Goal: Information Seeking & Learning: Learn about a topic

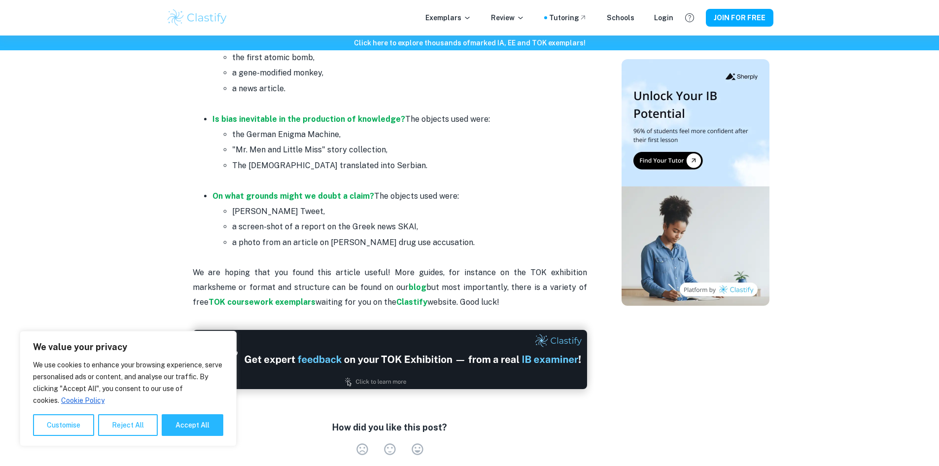
scroll to position [1620, 0]
click at [272, 194] on strong "On what grounds might we doubt a claim?" at bounding box center [293, 196] width 162 height 9
click at [232, 121] on strong "Is bias inevitable in the production of knowledge?" at bounding box center [308, 119] width 193 height 9
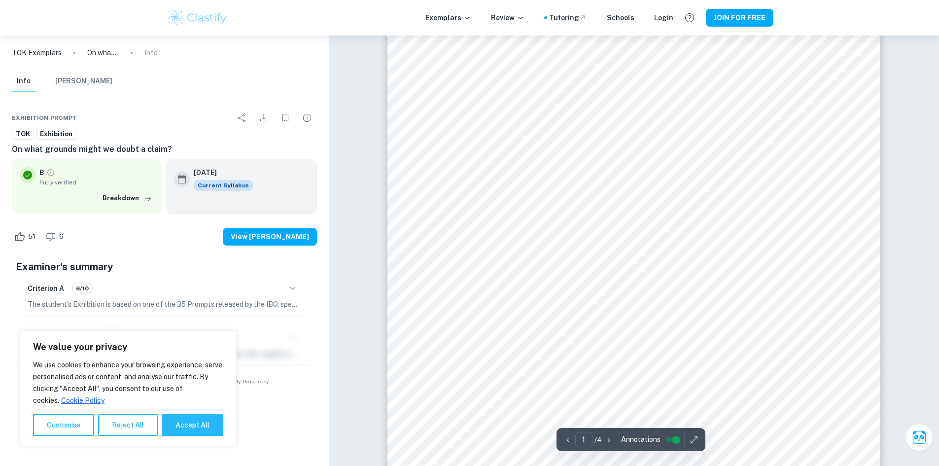
scroll to position [205, 0]
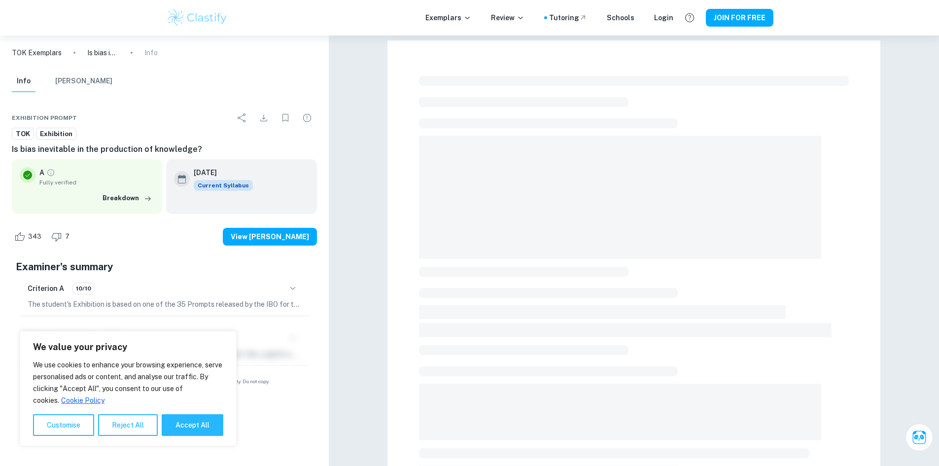
click at [288, 285] on icon "button" at bounding box center [293, 289] width 12 height 12
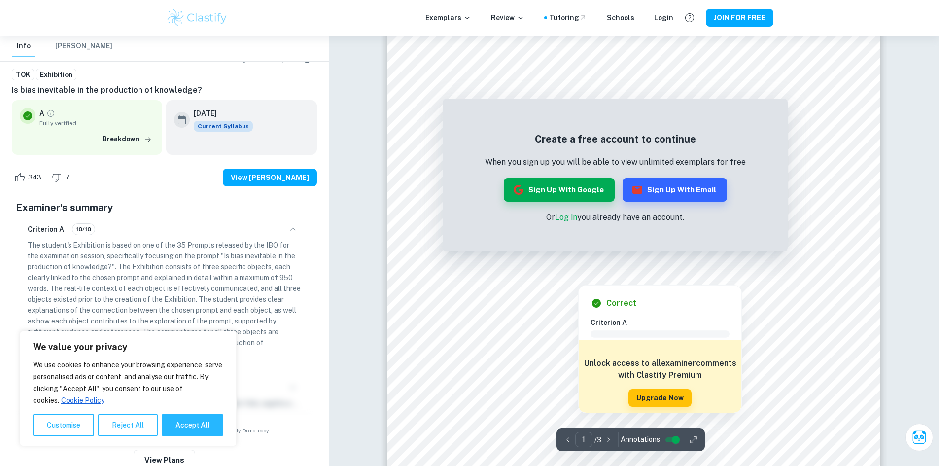
scroll to position [130, 0]
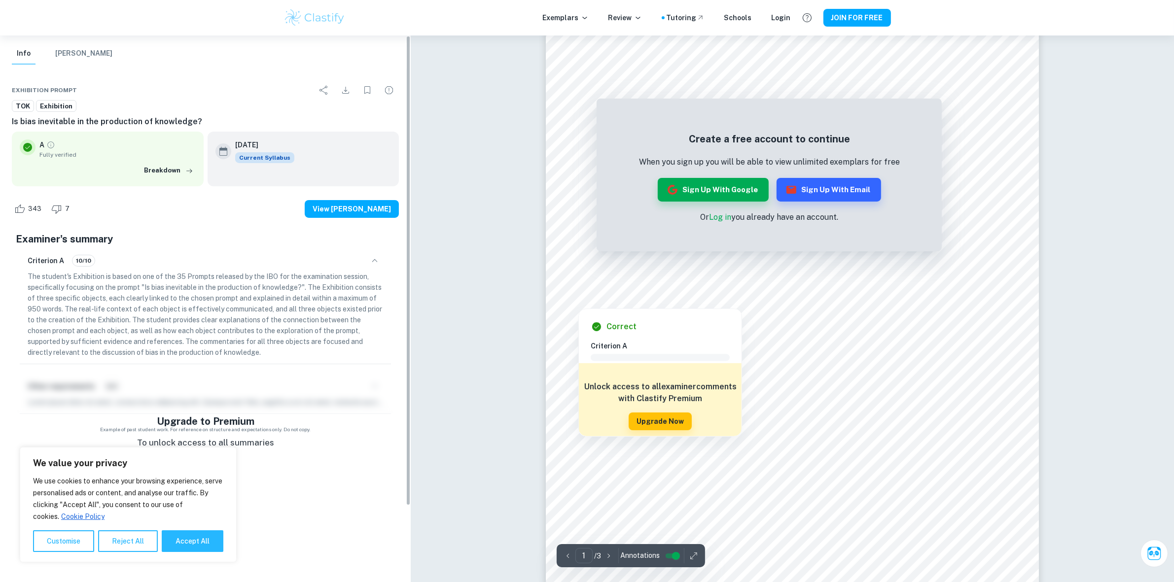
scroll to position [28, 0]
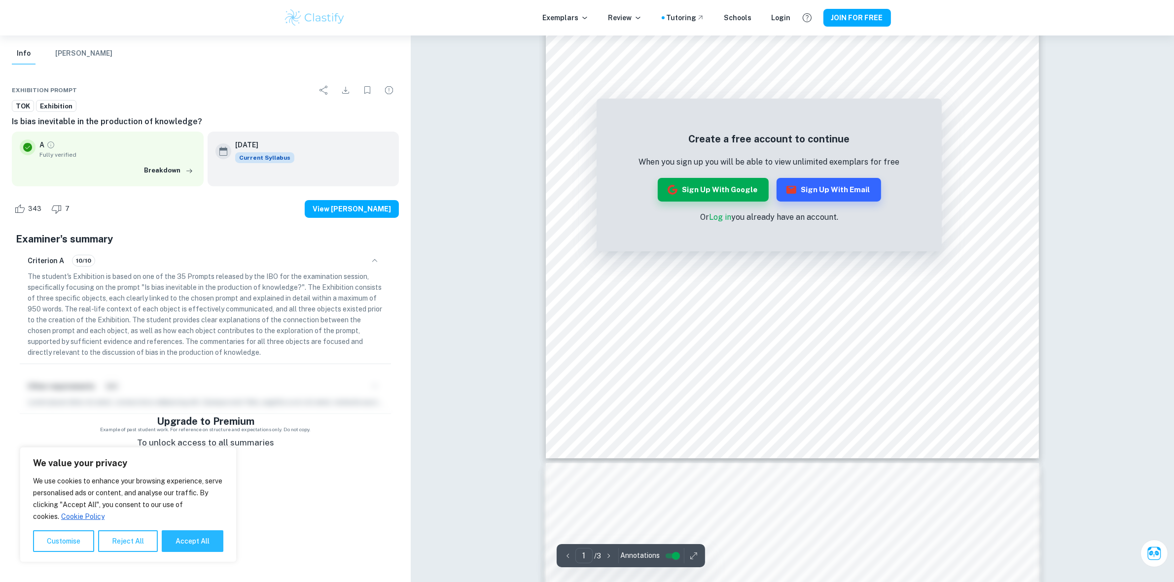
click at [674, 465] on input "controlled" at bounding box center [675, 556] width 35 height 12
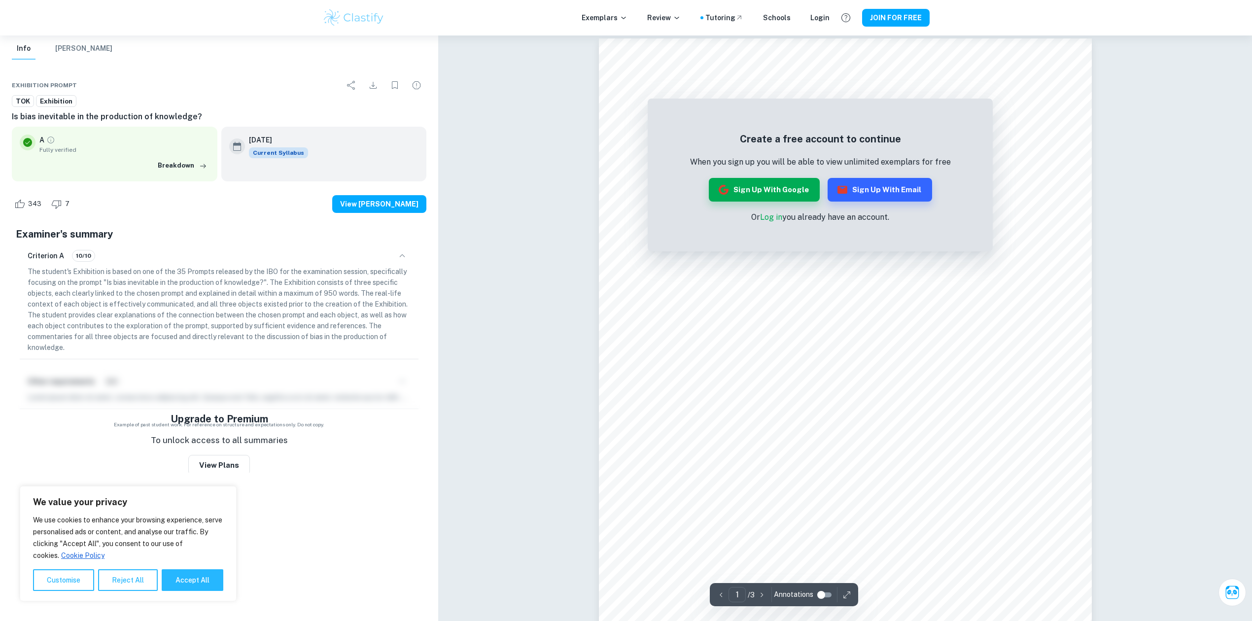
scroll to position [11, 0]
